Goal: Task Accomplishment & Management: Use online tool/utility

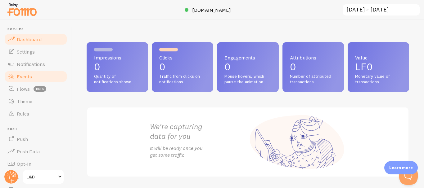
click at [54, 75] on link "Events" at bounding box center [36, 76] width 64 height 12
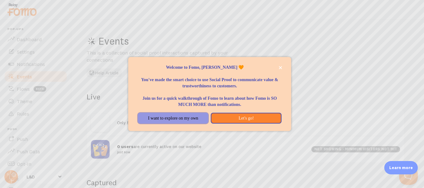
click at [159, 118] on button "I want to explore on my own" at bounding box center [173, 118] width 70 height 11
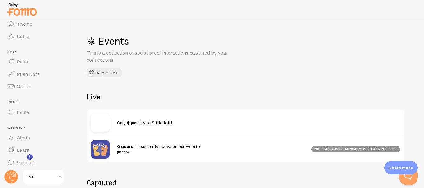
scroll to position [80, 0]
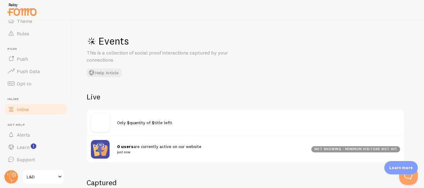
click at [50, 114] on link "Inline" at bounding box center [36, 109] width 64 height 12
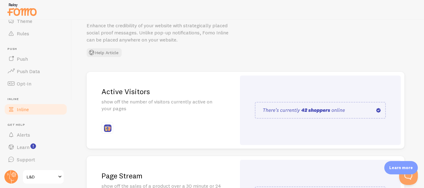
scroll to position [24, 0]
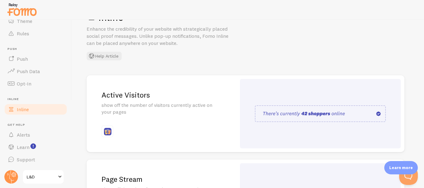
click at [381, 86] on div at bounding box center [320, 114] width 161 height 70
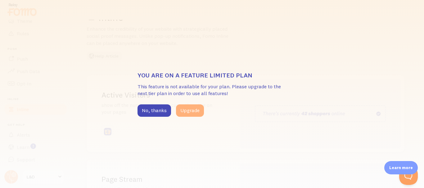
click at [201, 110] on button "Upgrade" at bounding box center [190, 111] width 28 height 12
